Goal: Information Seeking & Learning: Learn about a topic

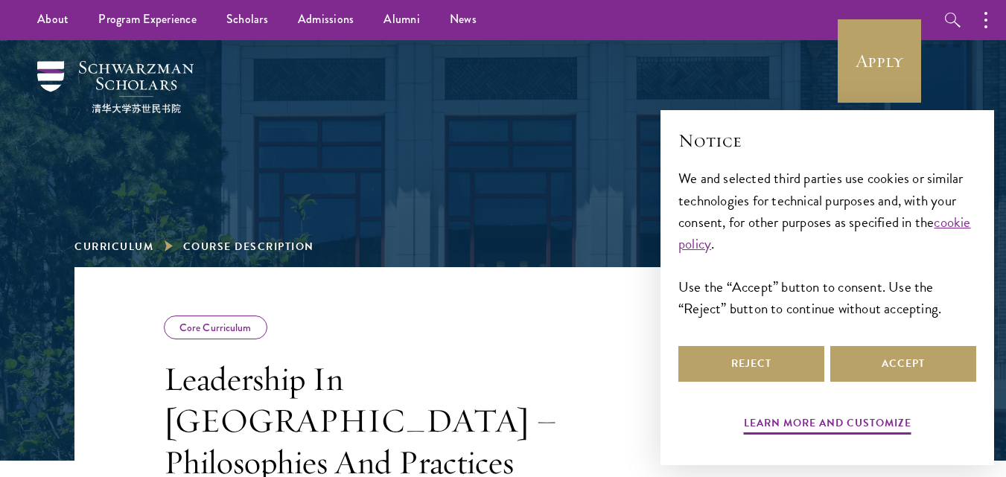
scroll to position [223, 0]
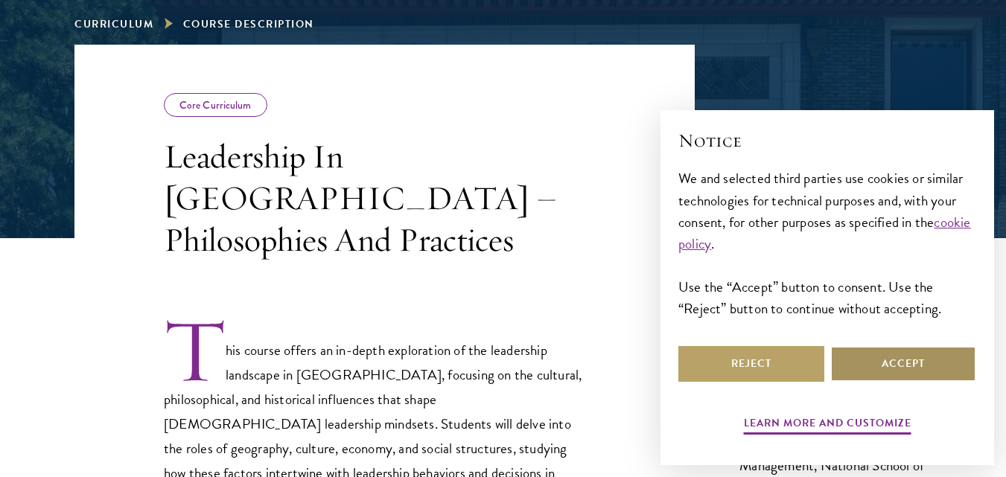
click at [950, 368] on button "Accept" at bounding box center [903, 364] width 146 height 36
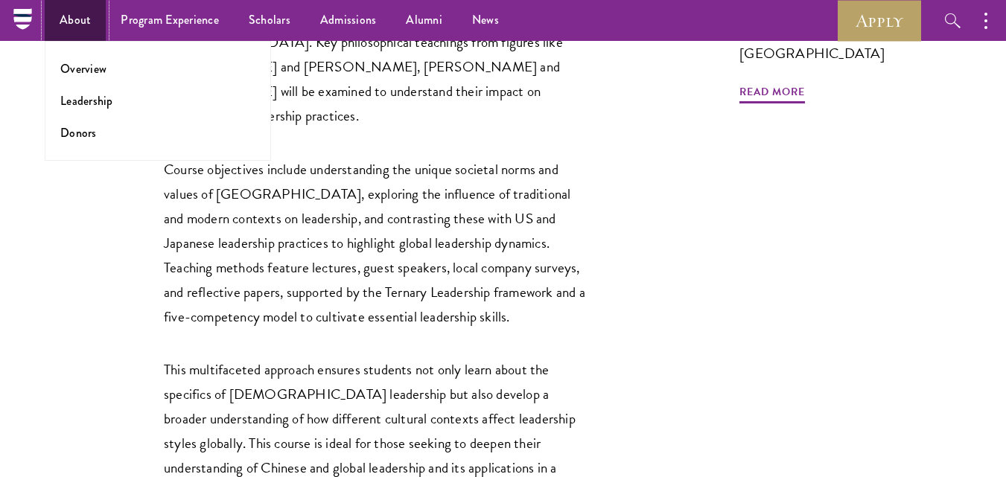
scroll to position [521, 0]
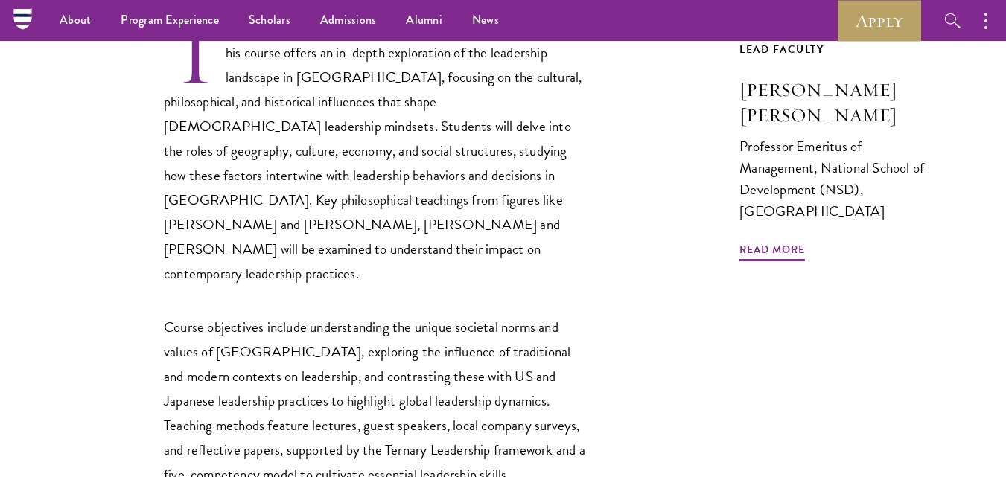
click at [373, 231] on div "This course offers an in-depth exploration of the leadership landscape in China…" at bounding box center [376, 341] width 424 height 644
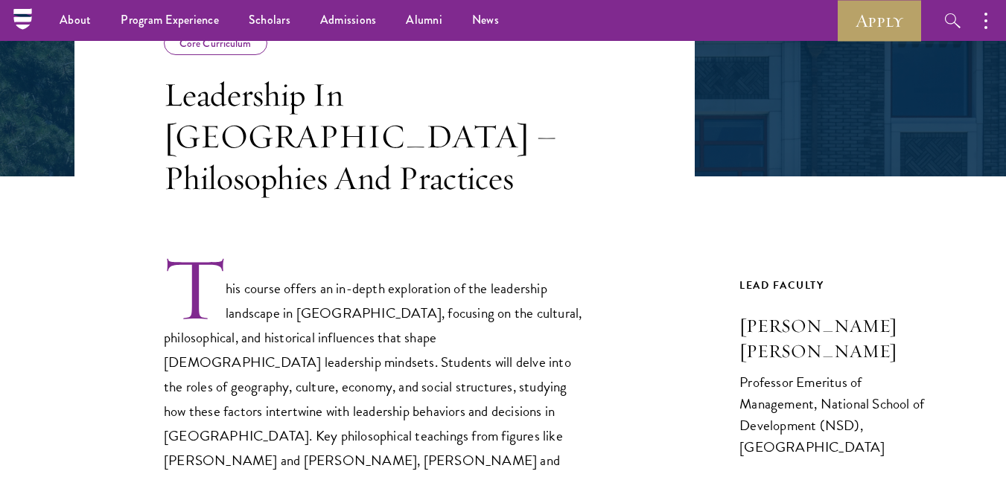
scroll to position [149, 0]
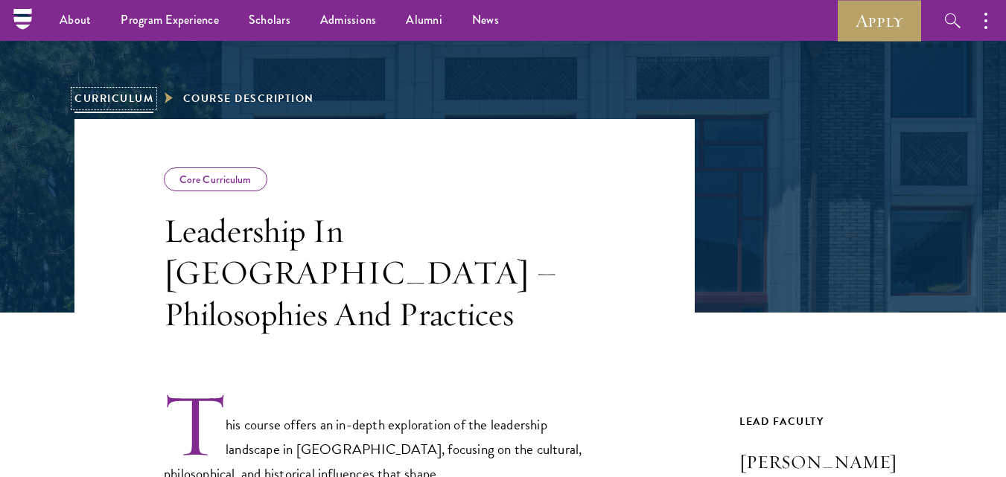
click at [121, 98] on link "Curriculum" at bounding box center [113, 99] width 79 height 16
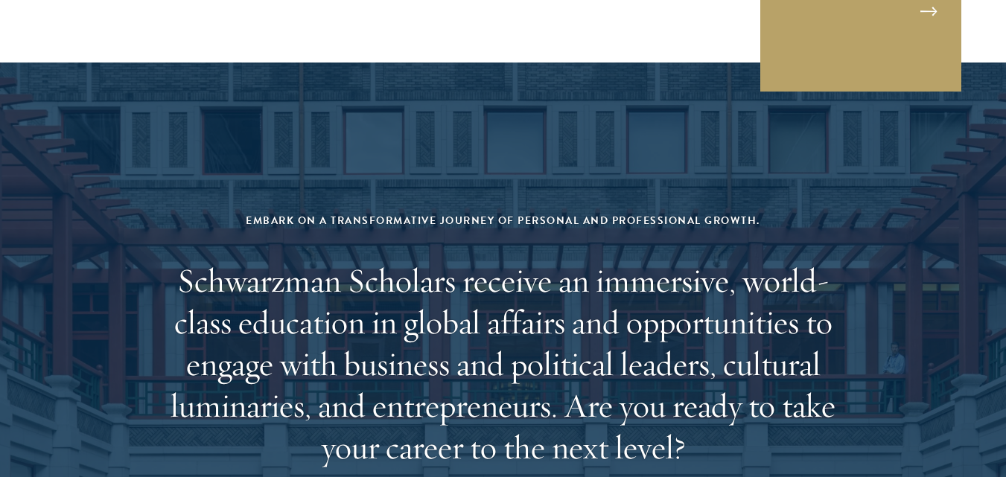
scroll to position [5877, 0]
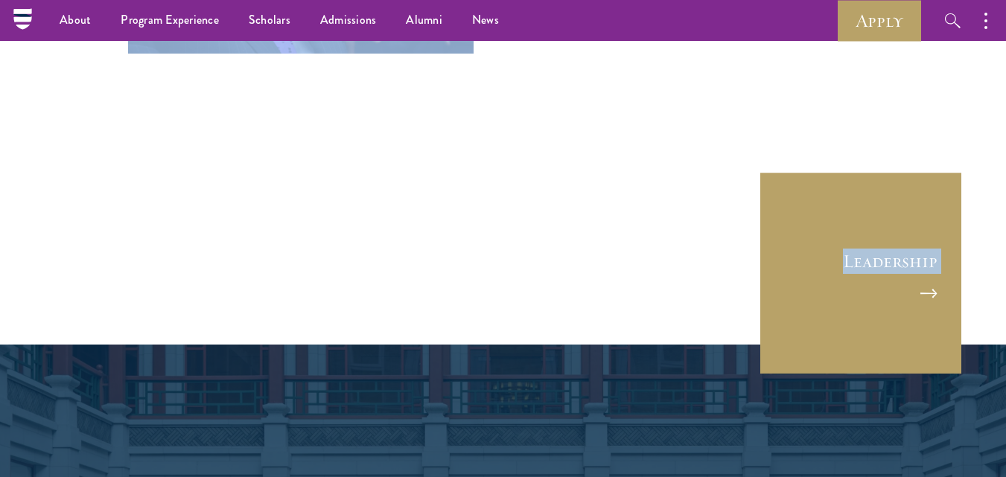
drag, startPoint x: 843, startPoint y: 114, endPoint x: 850, endPoint y: -33, distance: 146.8
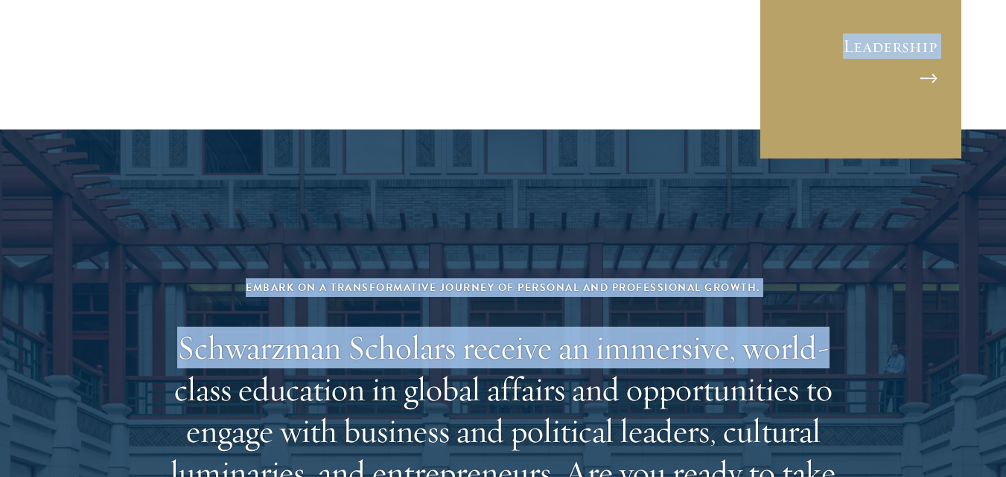
scroll to position [5919, 0]
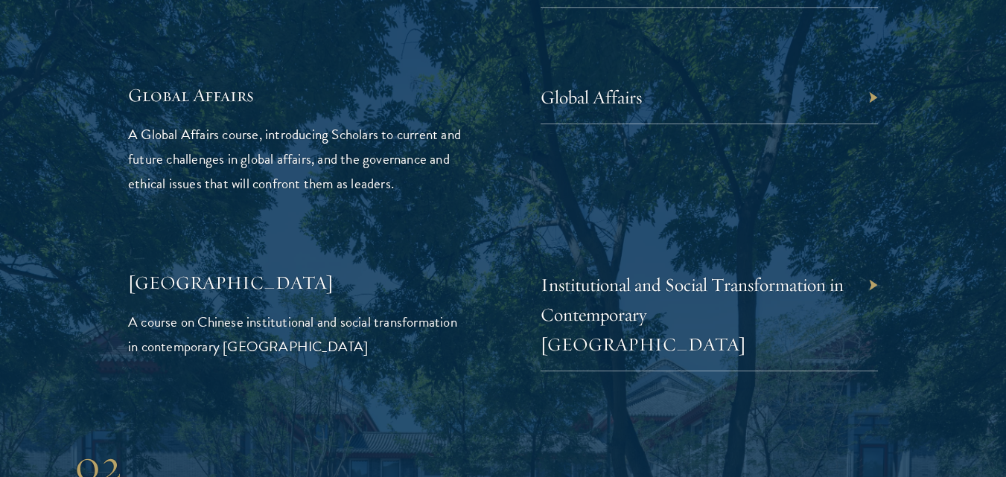
scroll to position [3570, 0]
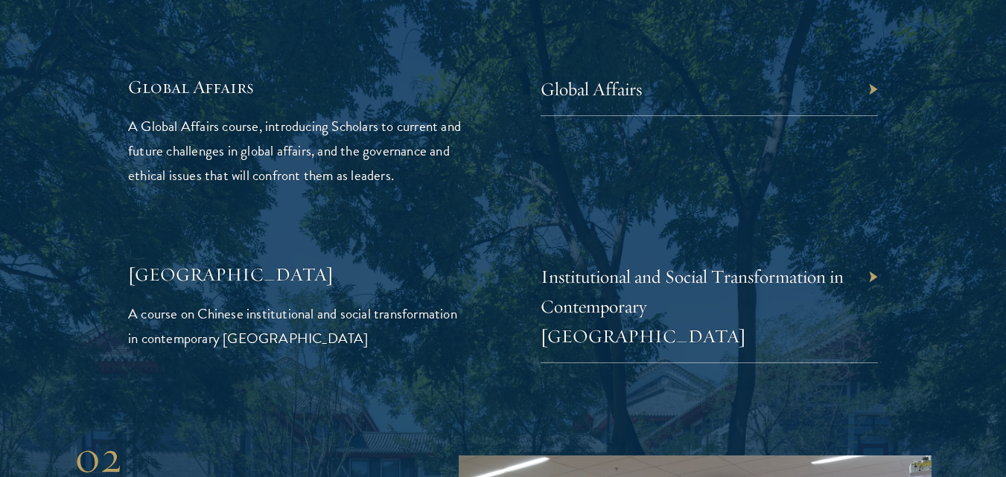
drag, startPoint x: 392, startPoint y: 247, endPoint x: 79, endPoint y: 160, distance: 325.2
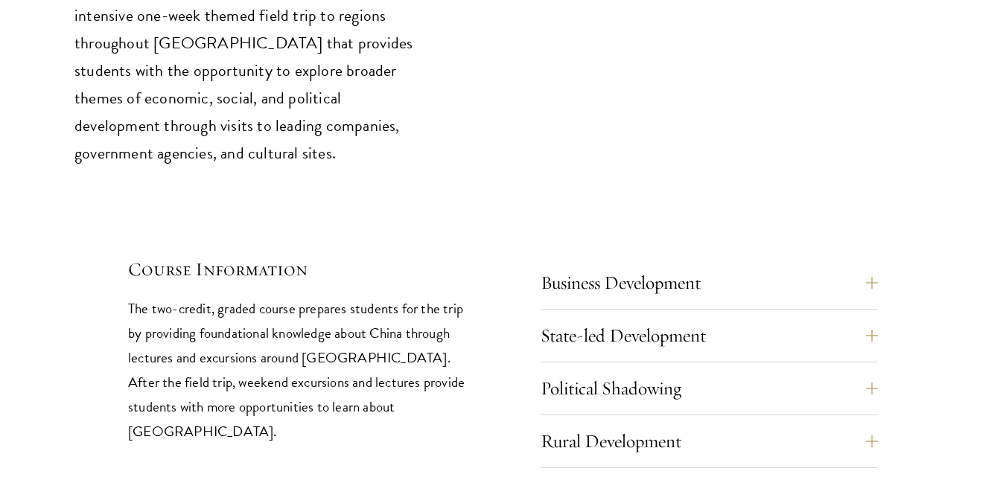
scroll to position [6285, 0]
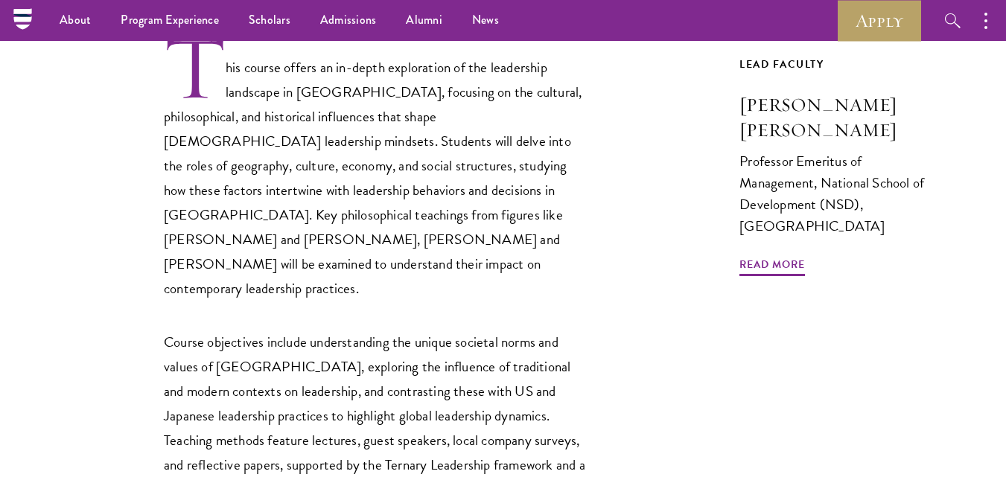
scroll to position [298, 0]
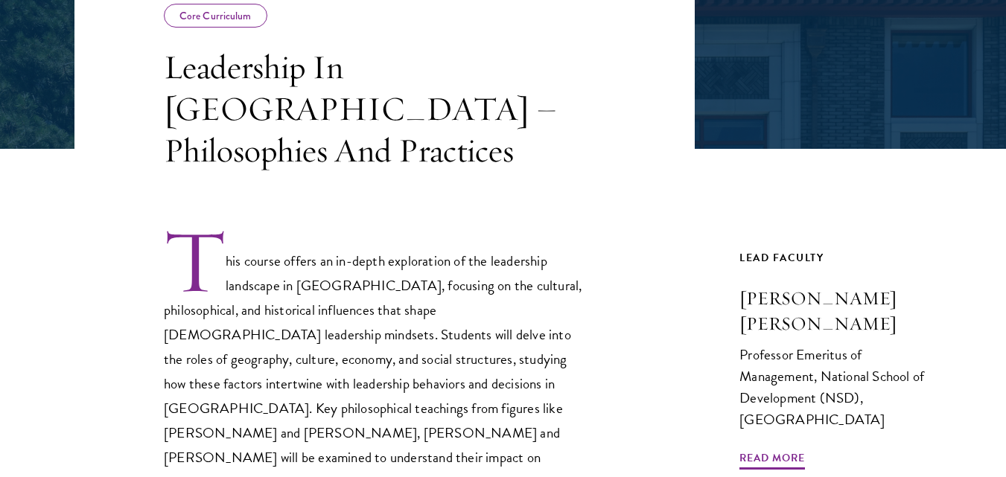
scroll to position [372, 0]
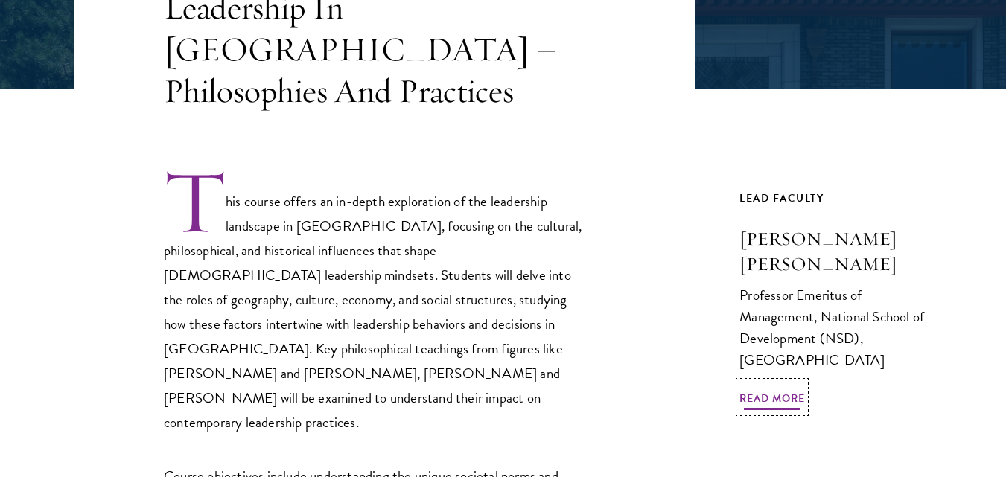
click at [760, 389] on span "Read More" at bounding box center [772, 400] width 66 height 23
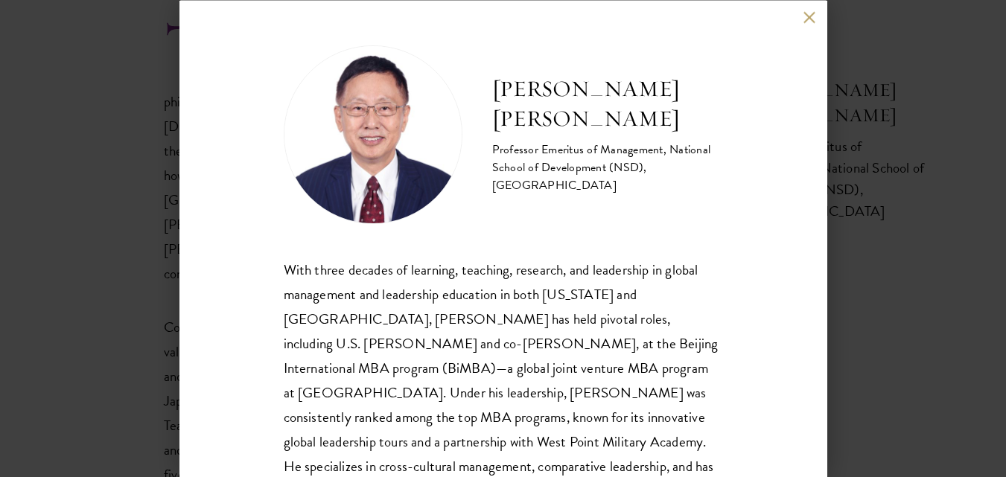
click at [959, 155] on div "John Zhuang Yang Professor Emeritus of Management, National School of Developme…" at bounding box center [503, 238] width 1006 height 477
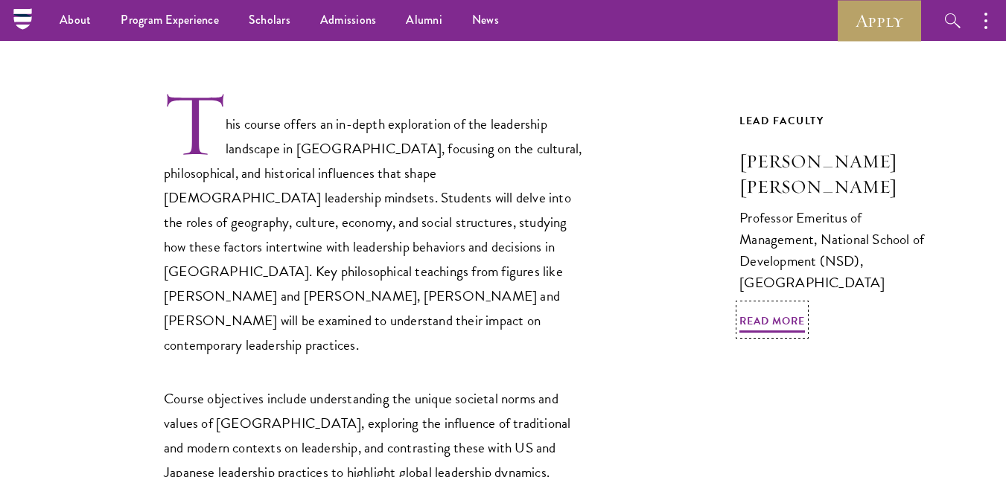
scroll to position [223, 0]
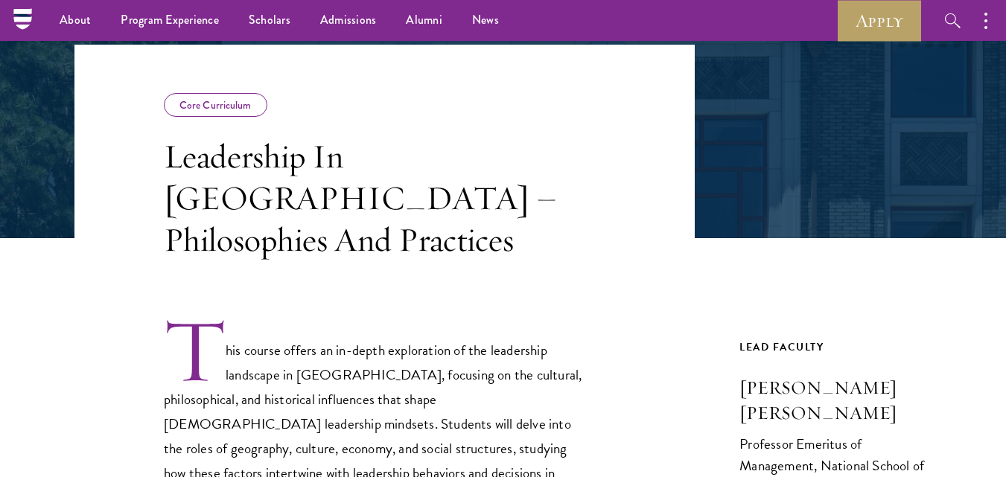
click at [211, 99] on div "Core Curriculum" at bounding box center [215, 105] width 103 height 24
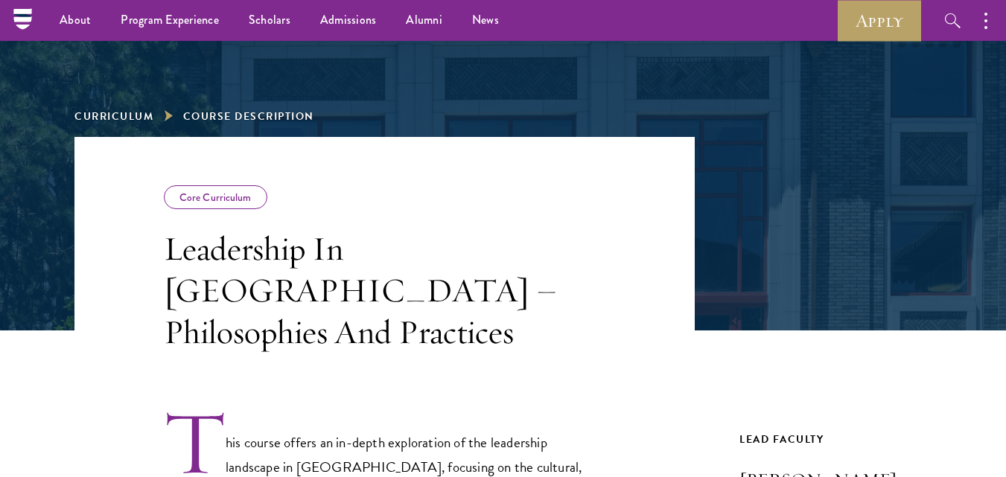
scroll to position [0, 0]
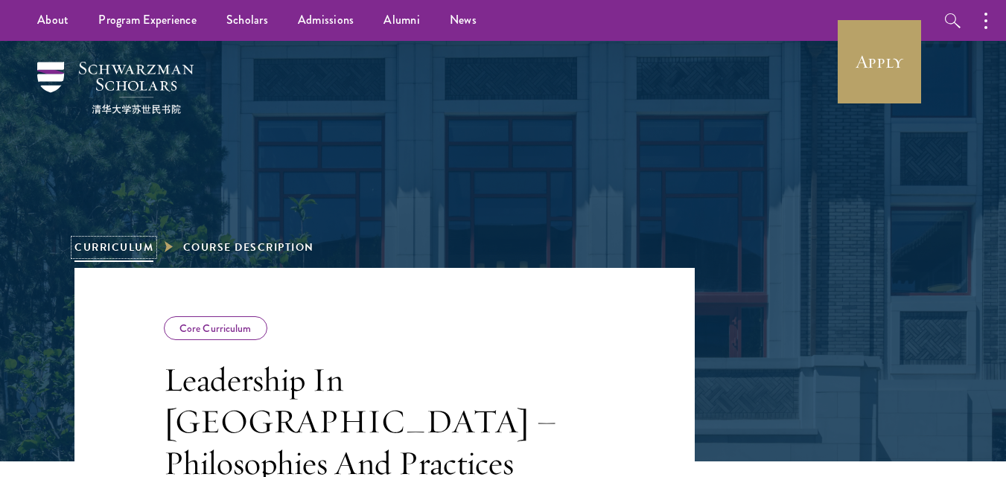
click at [132, 245] on link "Curriculum" at bounding box center [113, 248] width 79 height 16
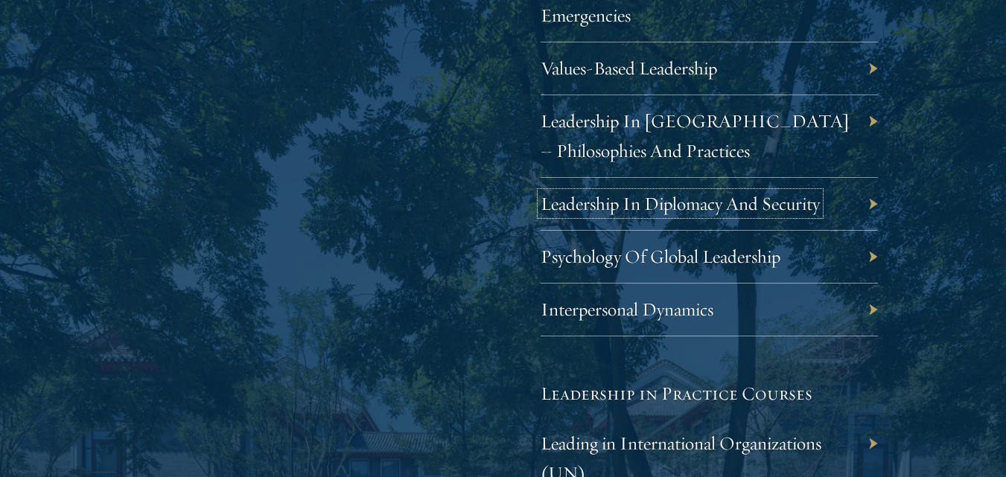
scroll to position [2829, 0]
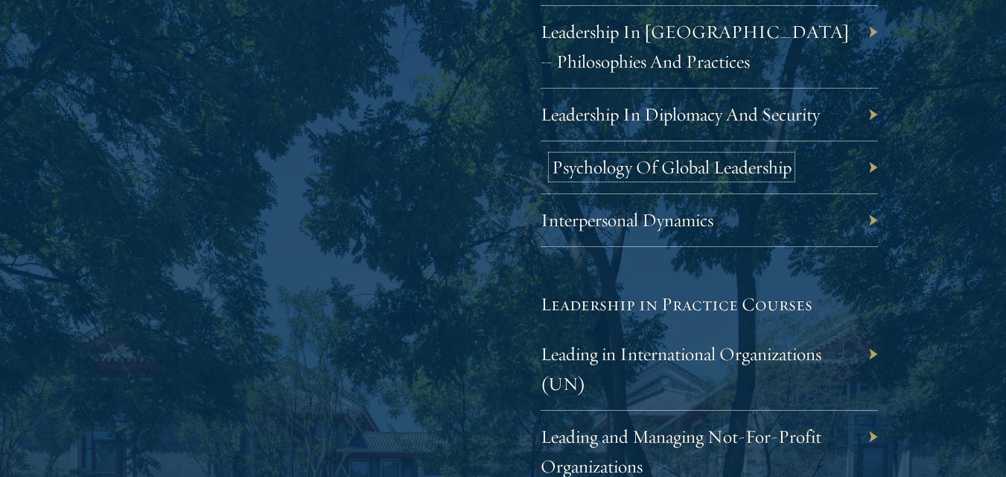
click at [718, 165] on link "Psychology Of Global Leadership" at bounding box center [672, 167] width 240 height 23
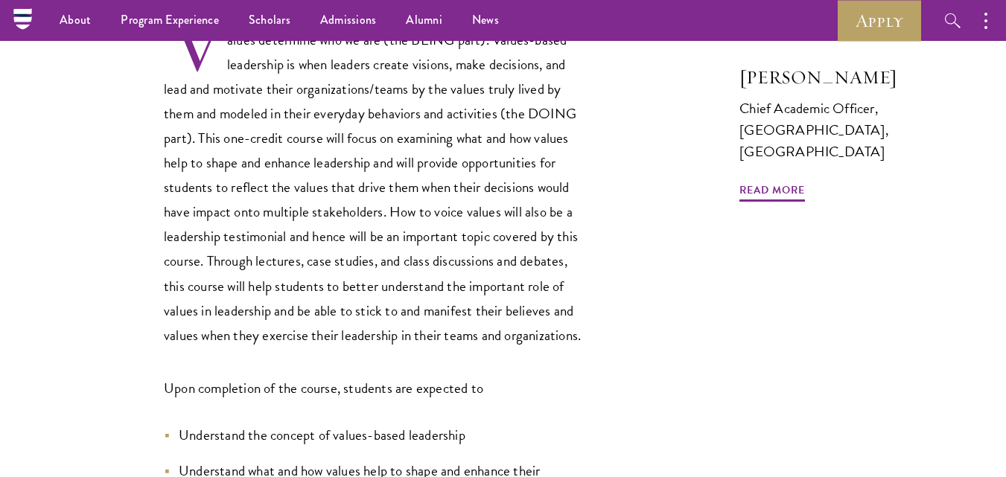
scroll to position [447, 0]
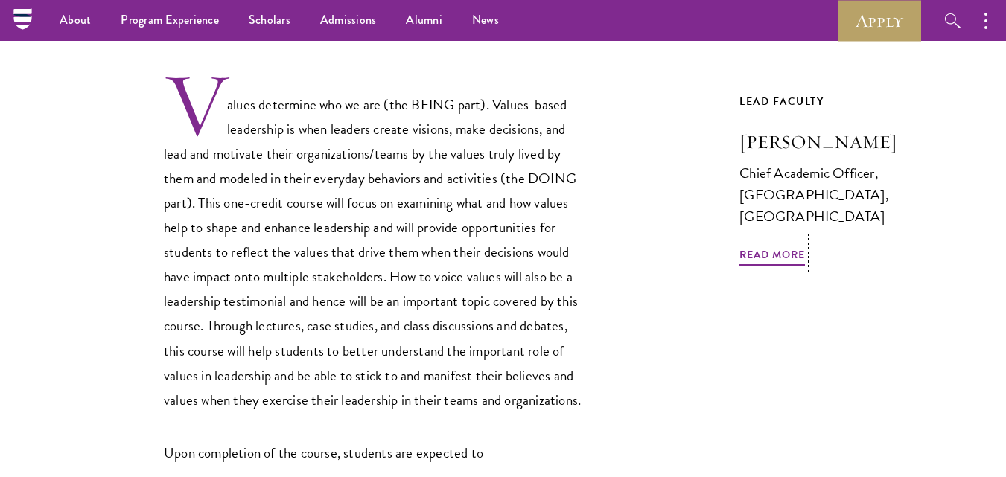
click at [770, 244] on link "Lead Faculty June Qian Chief Academic Officer, Schwarzman College, Tsinghua Uni…" at bounding box center [835, 173] width 192 height 163
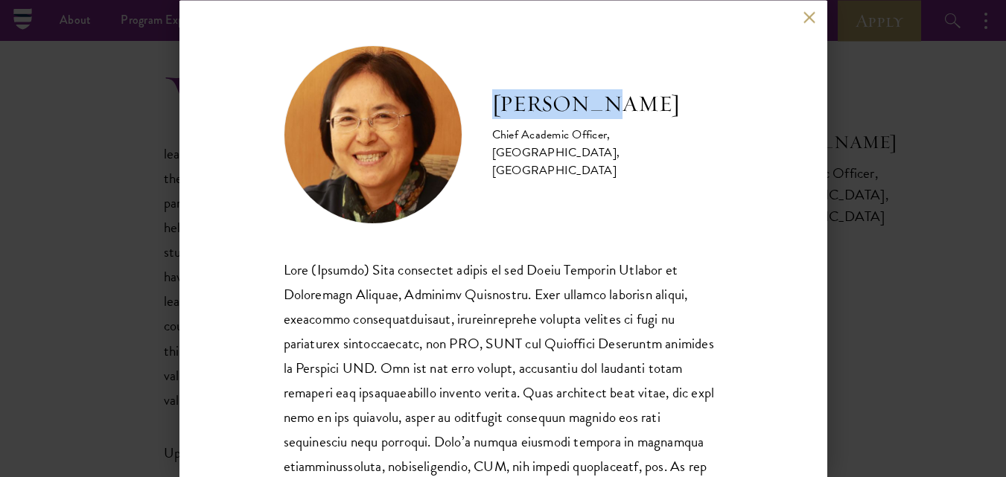
drag, startPoint x: 488, startPoint y: 113, endPoint x: 603, endPoint y: 123, distance: 115.0
click at [603, 123] on div "June Qian Chief Academic Officer, Schwarzman College, Tsinghua University" at bounding box center [503, 134] width 439 height 179
click at [478, 244] on div "June Qian Chief Academic Officer, Schwarzman College, Tsinghua University" at bounding box center [503, 397] width 439 height 704
click at [810, 18] on button at bounding box center [809, 17] width 13 height 13
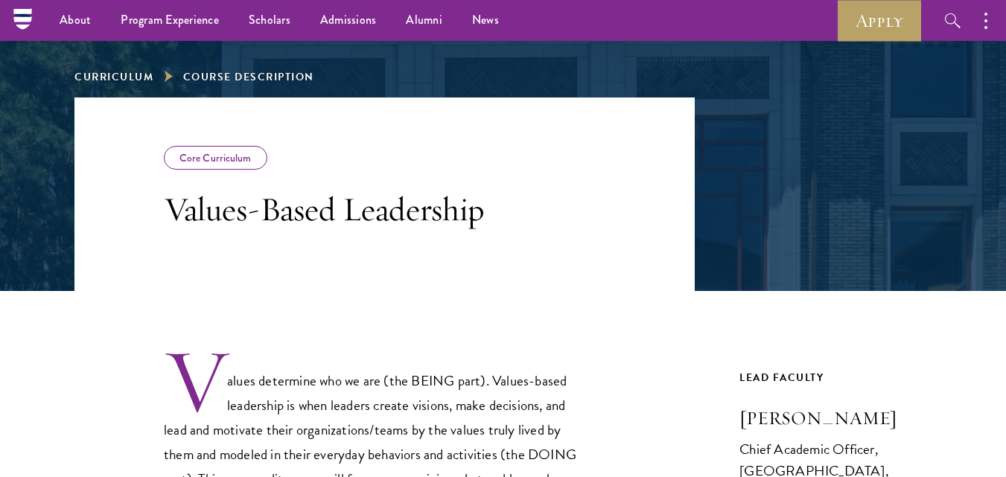
scroll to position [149, 0]
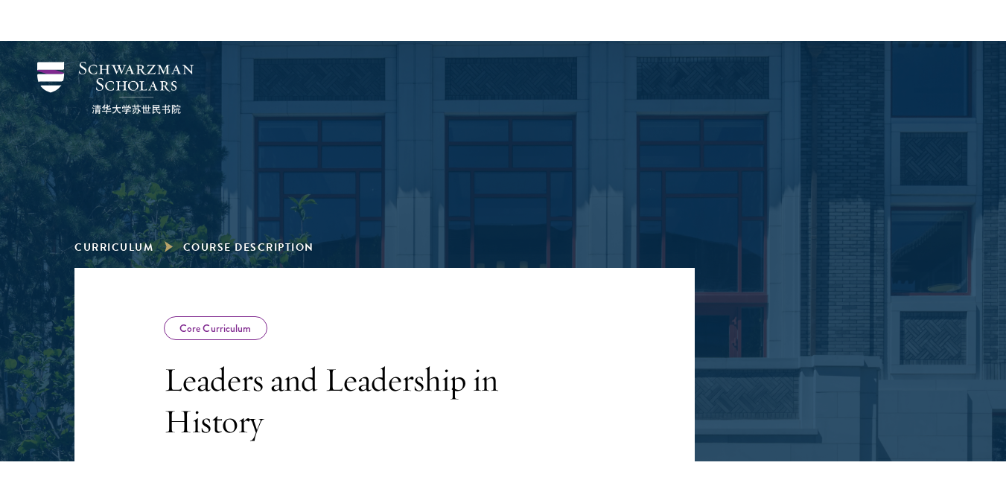
scroll to position [223, 0]
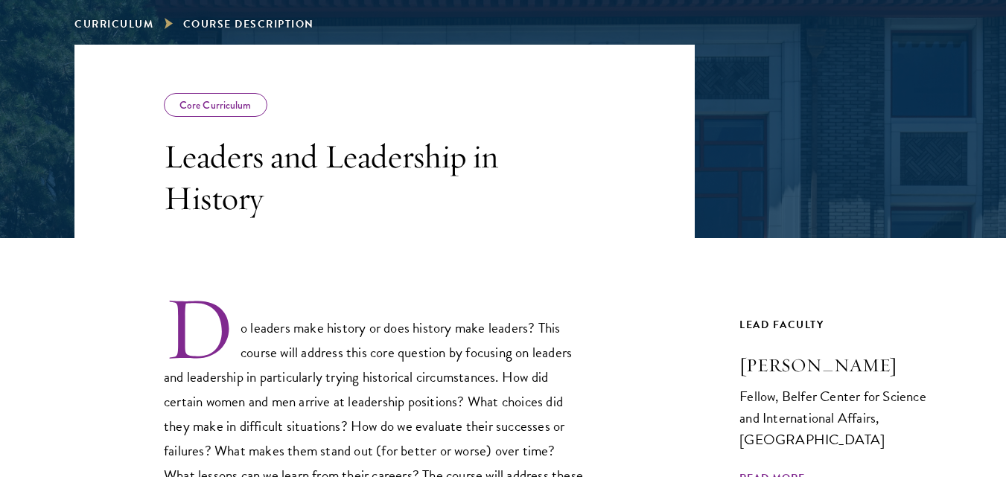
click at [523, 325] on p "Do leaders make history or does history make leaders? This course will address …" at bounding box center [376, 477] width 424 height 366
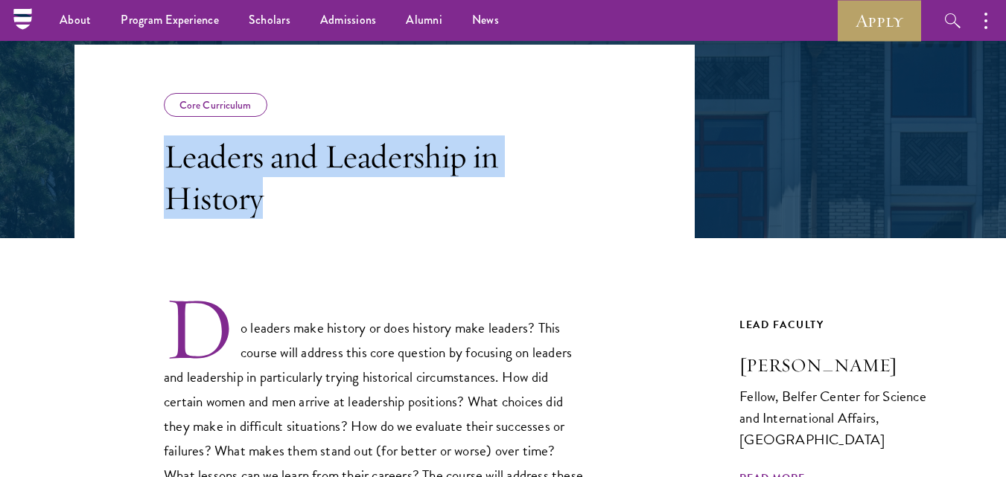
drag, startPoint x: 164, startPoint y: 159, endPoint x: 261, endPoint y: 196, distance: 104.1
click at [265, 196] on h3 "Leaders and Leadership in History" at bounding box center [376, 176] width 424 height 83
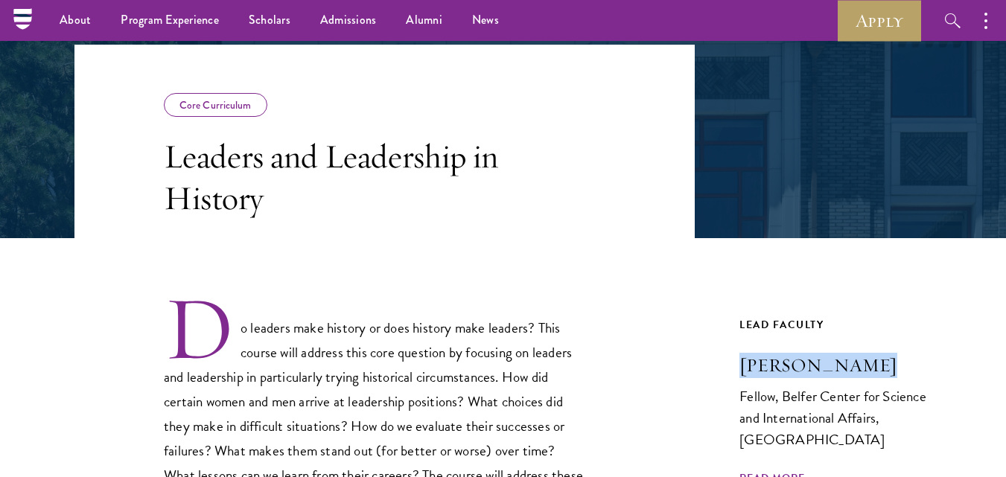
drag, startPoint x: 718, startPoint y: 360, endPoint x: 869, endPoint y: 368, distance: 151.3
copy h3 "Moshik Temkin"
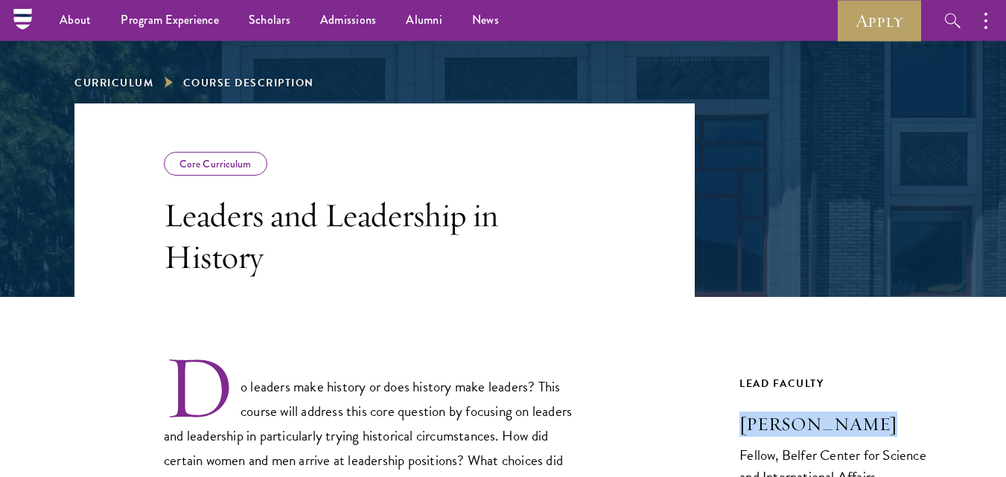
scroll to position [74, 0]
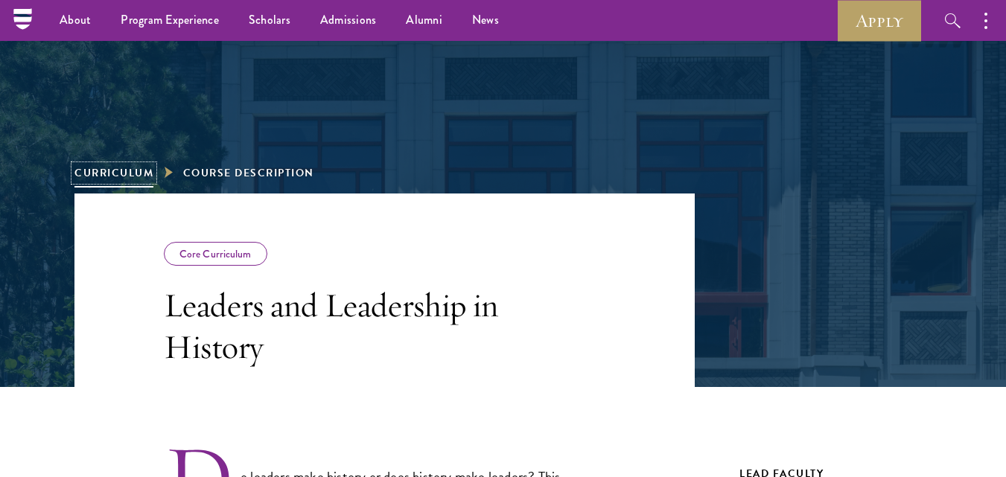
click at [118, 173] on link "Curriculum" at bounding box center [113, 173] width 79 height 16
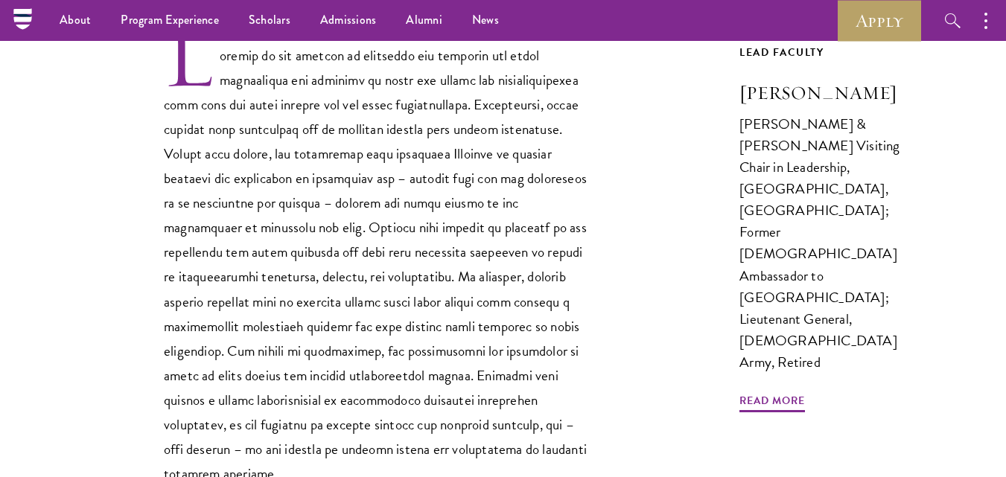
scroll to position [223, 0]
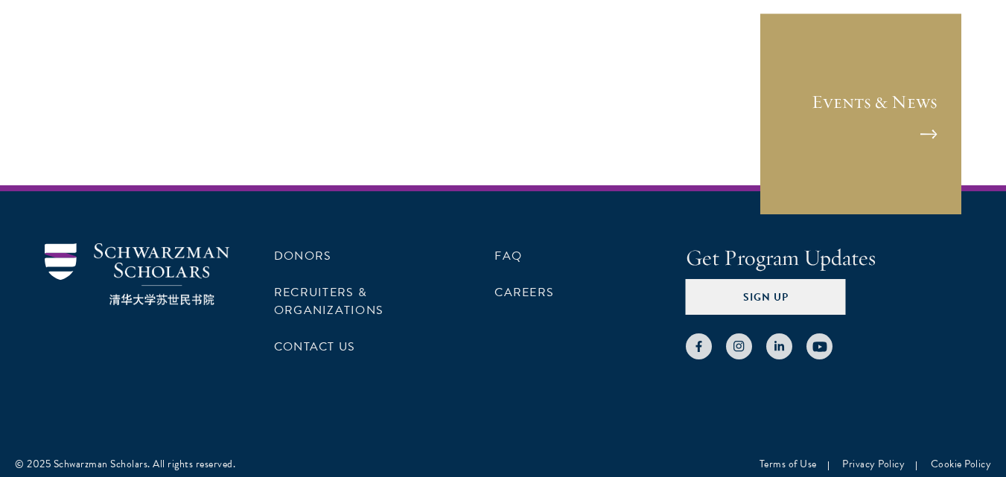
scroll to position [893, 0]
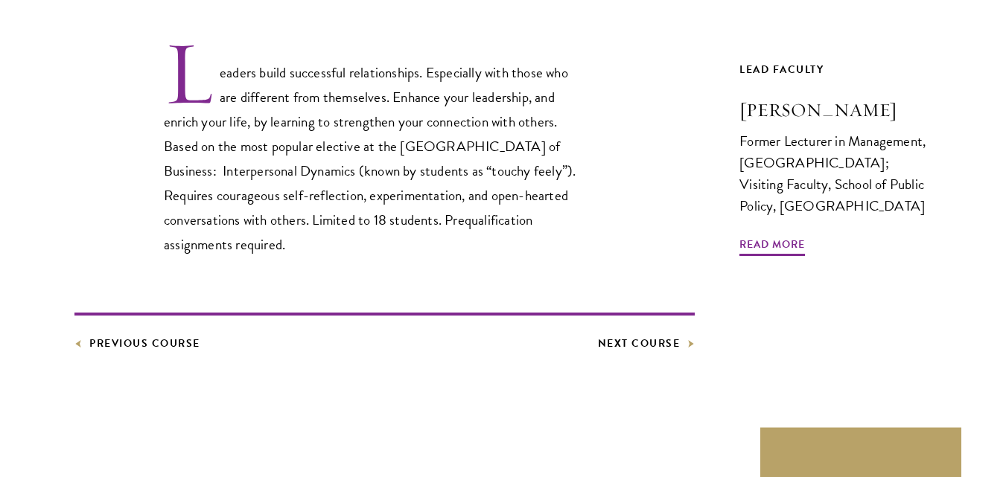
scroll to position [447, 0]
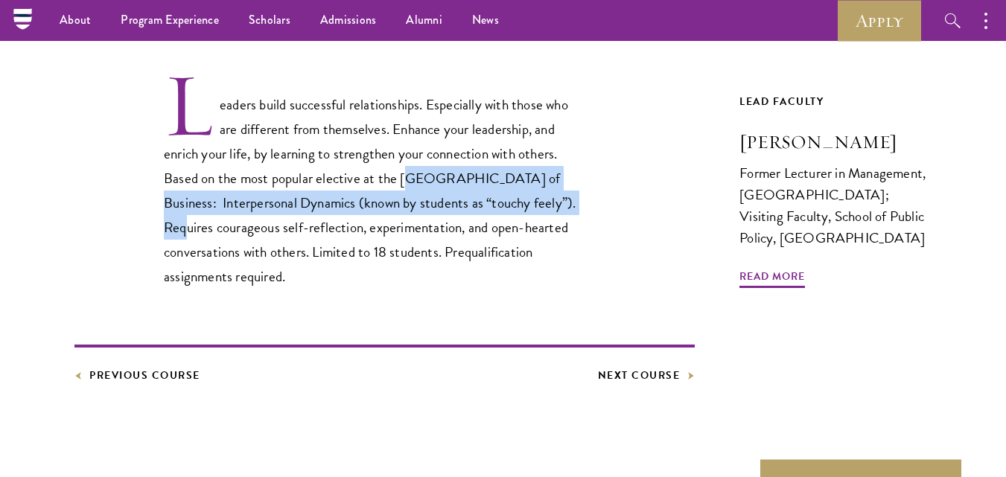
drag, startPoint x: 408, startPoint y: 179, endPoint x: 561, endPoint y: 203, distance: 155.3
click at [561, 203] on p "Leaders build successful relationships. Especially with those who are different…" at bounding box center [376, 180] width 424 height 218
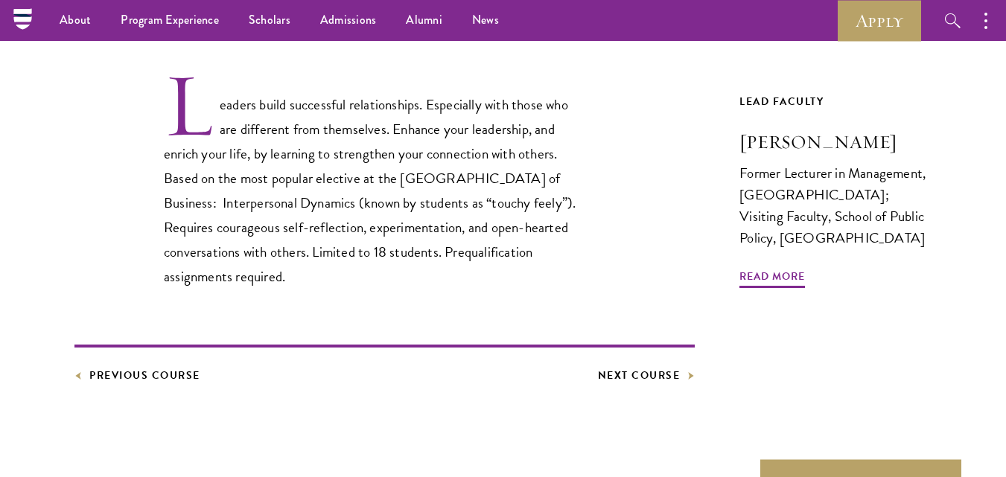
click at [573, 81] on p "Leaders build successful relationships. Especially with those who are different…" at bounding box center [376, 180] width 424 height 218
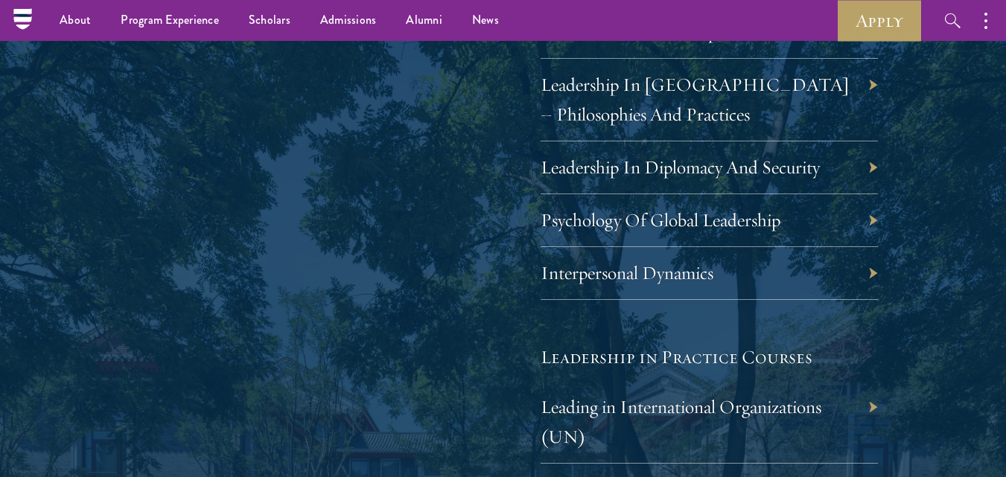
scroll to position [2754, 0]
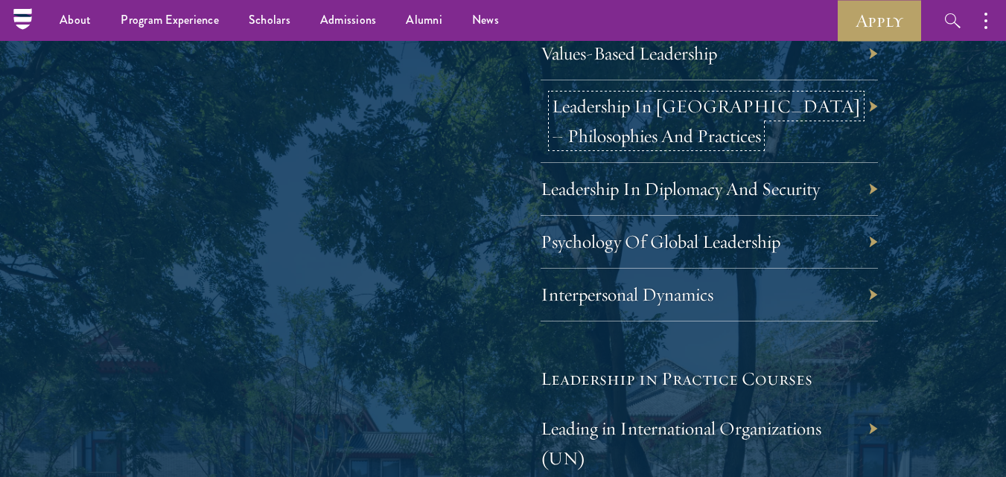
click at [674, 113] on link "Leadership In China – Philosophies And Practices" at bounding box center [706, 121] width 309 height 53
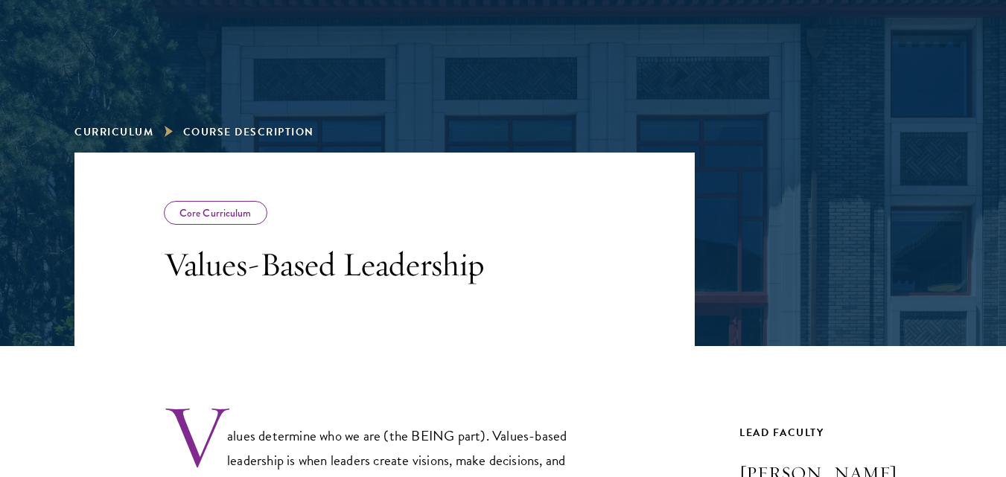
scroll to position [298, 0]
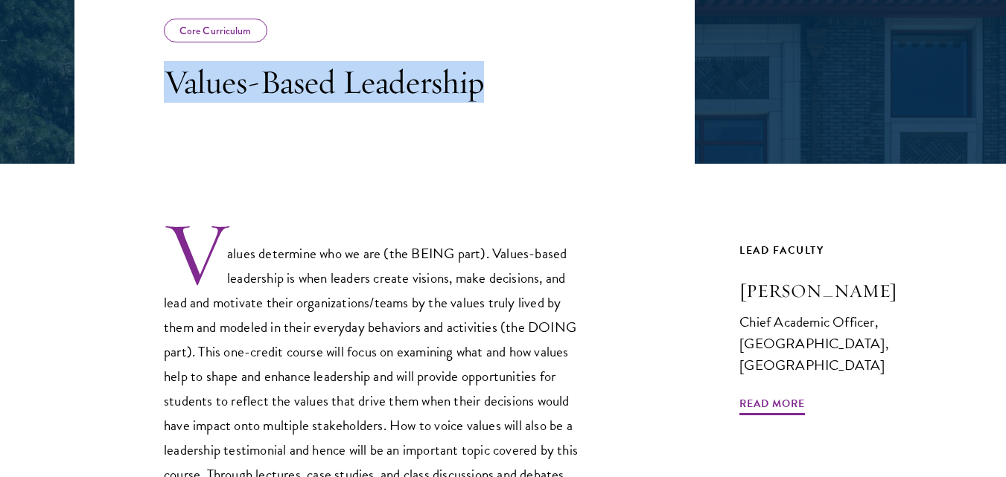
drag, startPoint x: 165, startPoint y: 88, endPoint x: 484, endPoint y: 80, distance: 319.4
click at [484, 80] on h3 "Values-Based Leadership" at bounding box center [376, 82] width 424 height 42
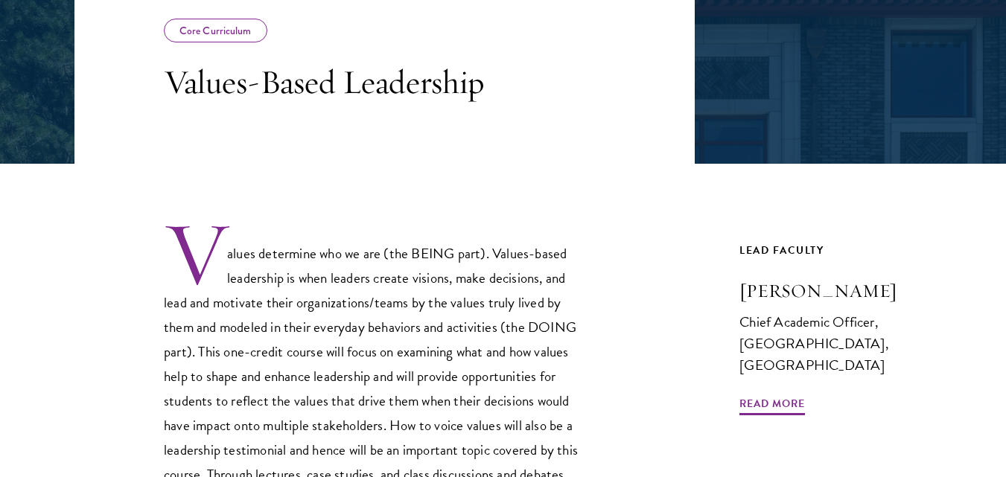
drag, startPoint x: 726, startPoint y: 283, endPoint x: 846, endPoint y: 284, distance: 119.8
copy h3 "June Qian"
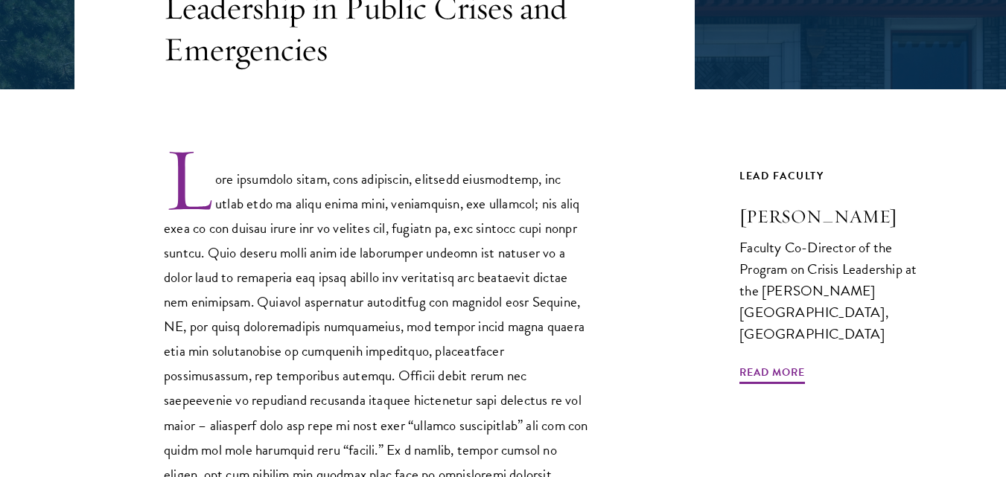
scroll to position [447, 0]
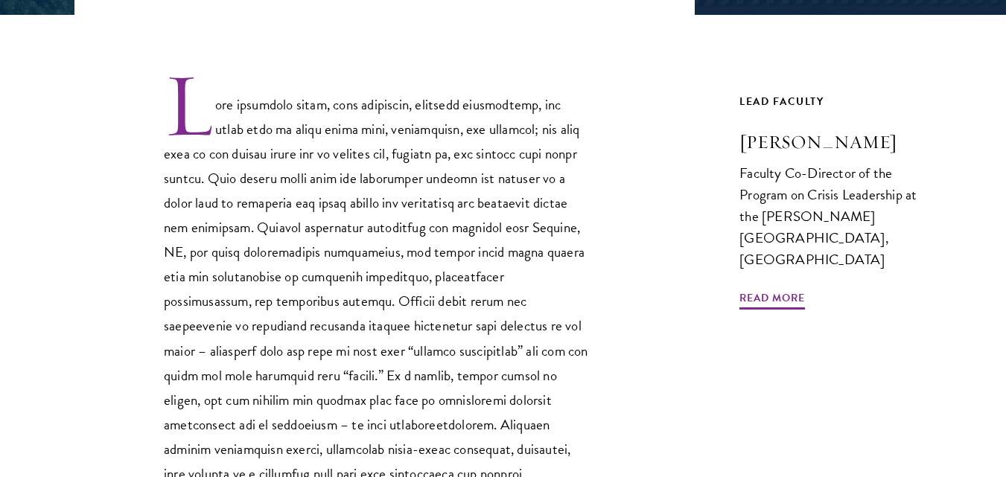
drag, startPoint x: 685, startPoint y: 126, endPoint x: 939, endPoint y: 142, distance: 255.1
click at [939, 142] on article "Core Curriculum Leadership in Public Crises and Emergencies Previous Course Nex…" at bounding box center [503, 324] width 1006 height 1006
click at [632, 103] on div at bounding box center [384, 315] width 620 height 489
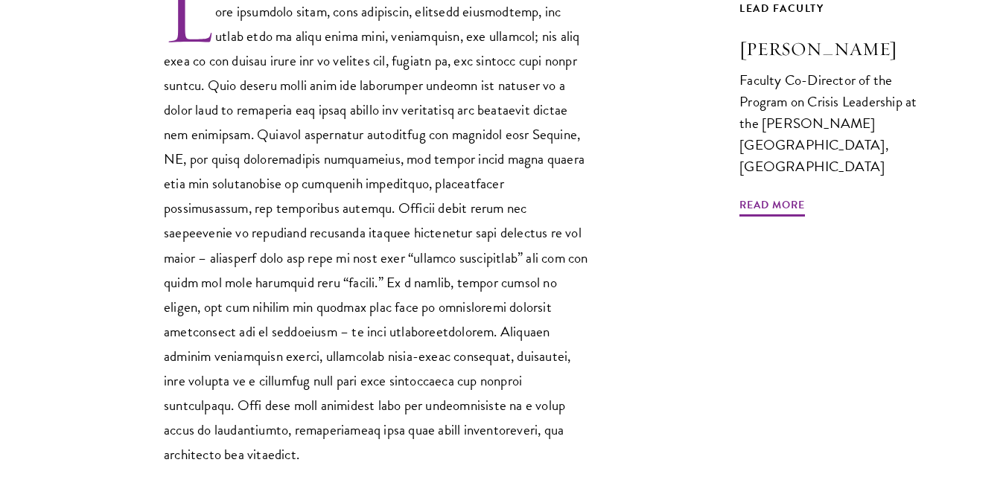
scroll to position [670, 0]
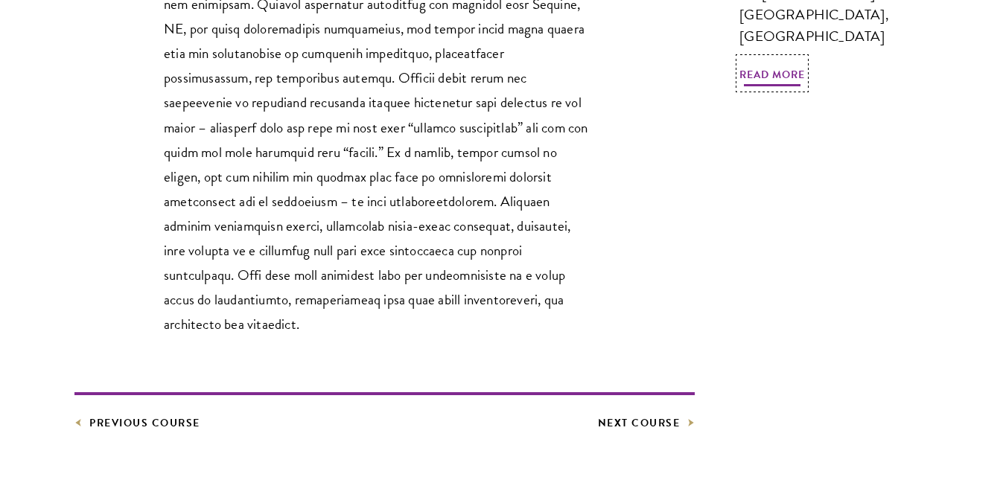
click at [772, 66] on span "Read More" at bounding box center [772, 77] width 66 height 23
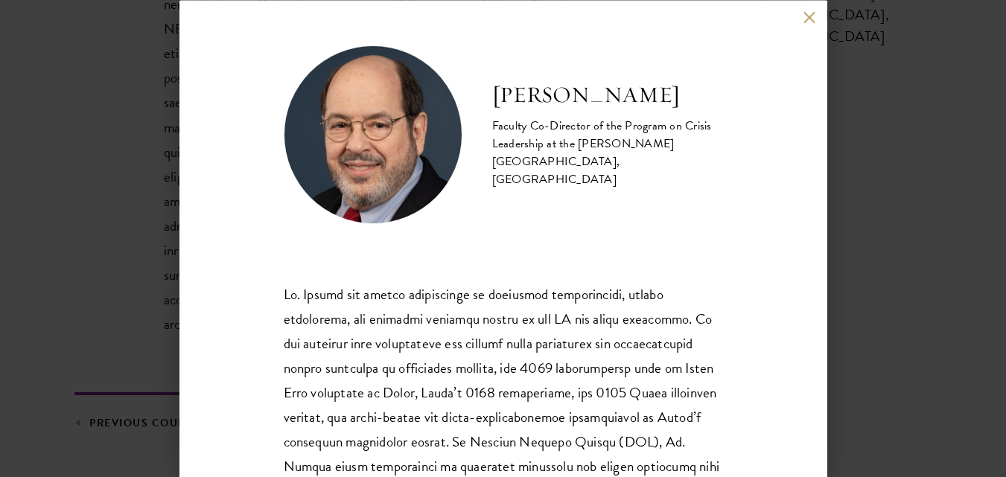
drag, startPoint x: 493, startPoint y: 106, endPoint x: 712, endPoint y: 100, distance: 219.7
click at [712, 100] on div "Arnold M. Howitt Faculty Co-Director of the Program on Crisis Leadership at the…" at bounding box center [503, 238] width 648 height 477
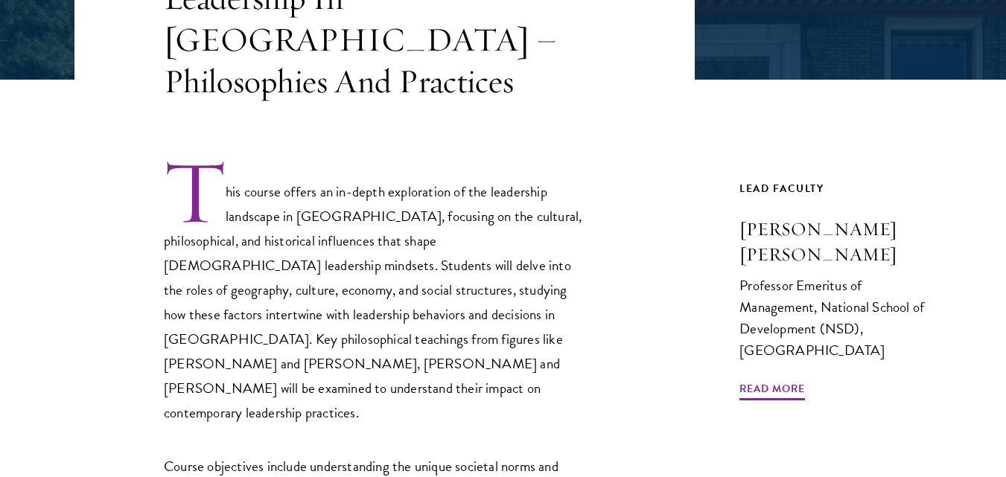
scroll to position [447, 0]
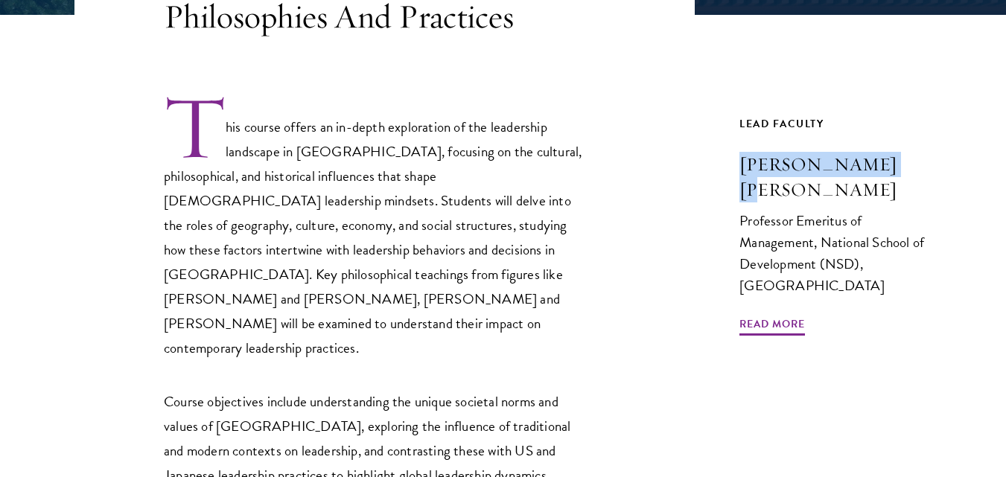
drag, startPoint x: 718, startPoint y: 145, endPoint x: 887, endPoint y: 137, distance: 168.4
click at [914, 132] on div "Core Curriculum Leadership In [GEOGRAPHIC_DATA] – Philosophies And Practices Th…" at bounding box center [502, 327] width 857 height 1012
copy h3 "[PERSON_NAME] [PERSON_NAME]"
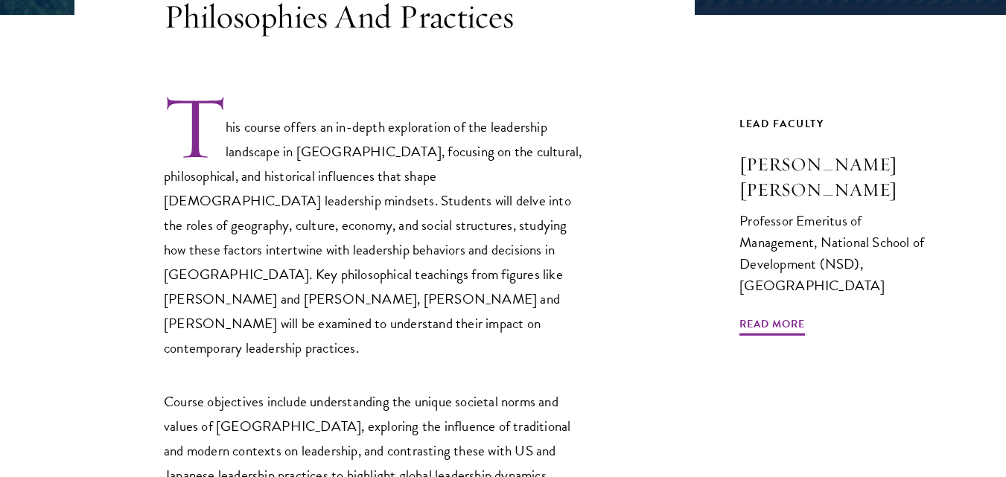
click at [426, 153] on p "This course offers an in-depth exploration of the leadership landscape in [GEOG…" at bounding box center [376, 227] width 424 height 268
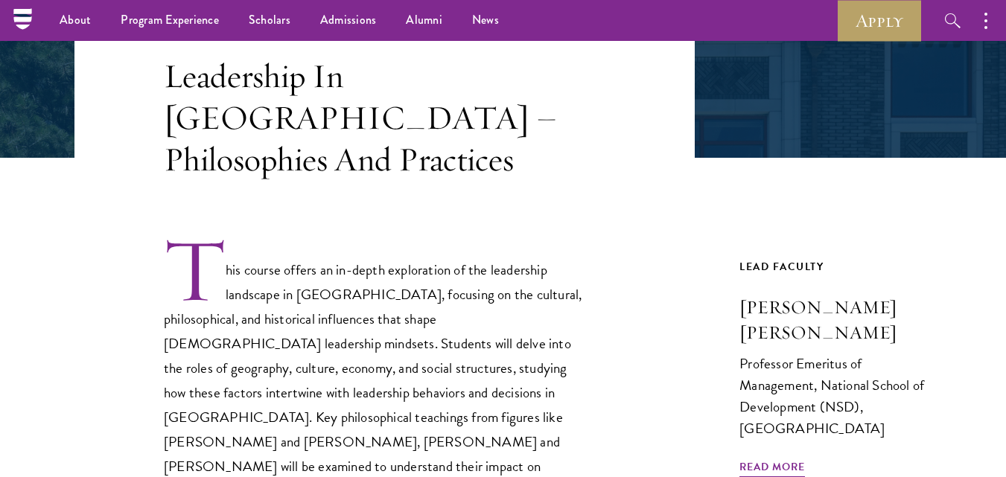
scroll to position [298, 0]
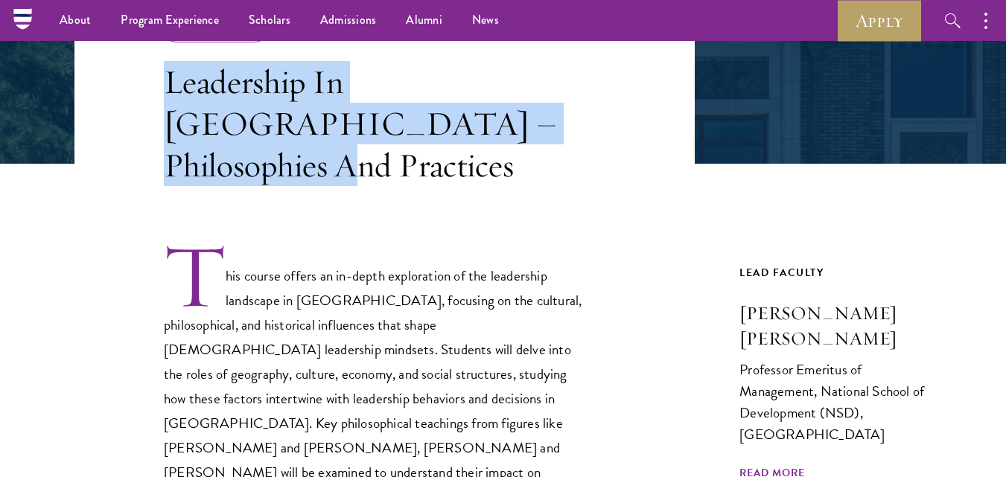
drag, startPoint x: 159, startPoint y: 90, endPoint x: 523, endPoint y: 130, distance: 366.2
click at [523, 130] on header "Core Curriculum Leadership In [GEOGRAPHIC_DATA] – Philosophies And Practices" at bounding box center [384, 78] width 620 height 216
copy h3 "Leadership In [GEOGRAPHIC_DATA] – Philosophies And Practices"
